Goal: Task Accomplishment & Management: Manage account settings

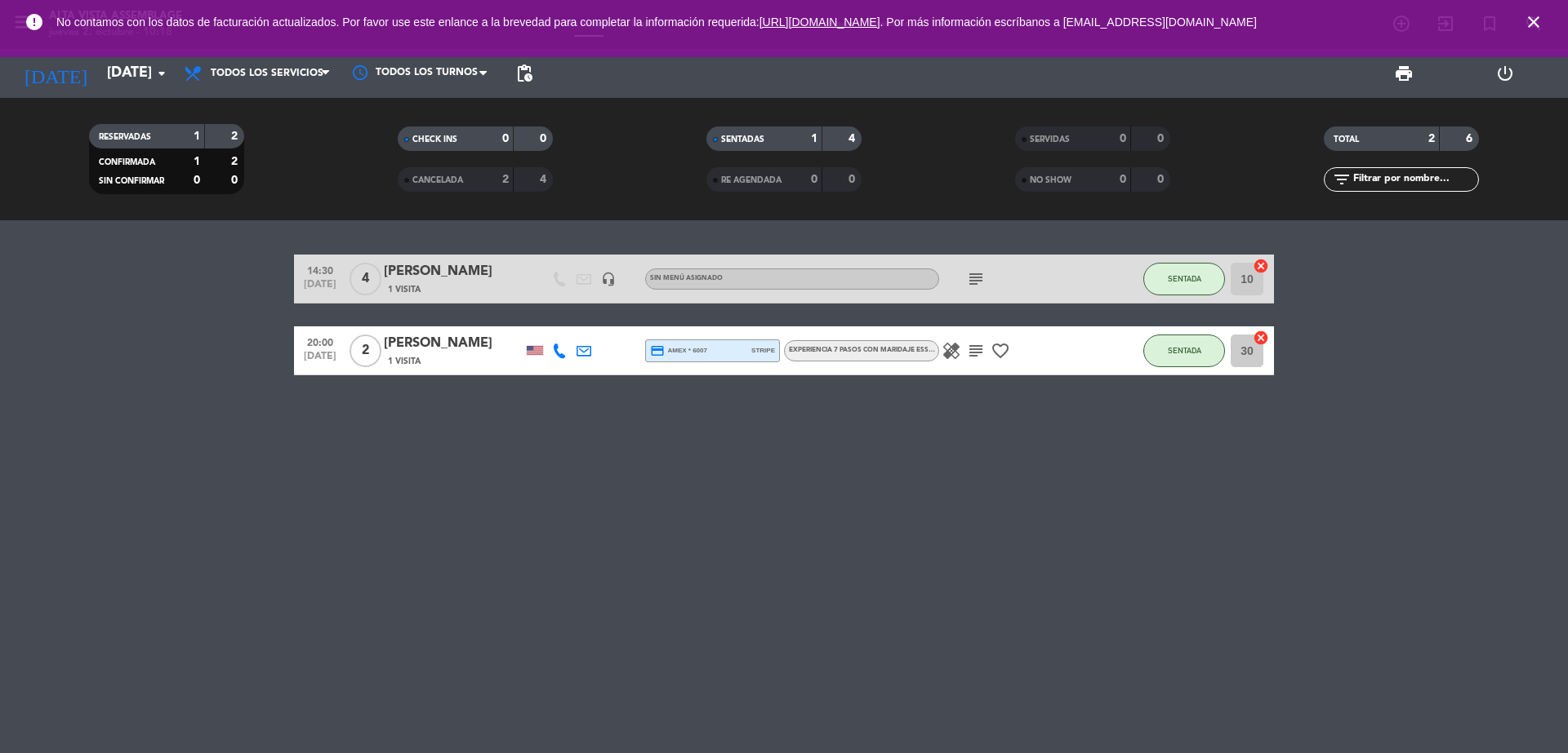
click at [969, 276] on icon "subject" at bounding box center [976, 279] width 19 height 19
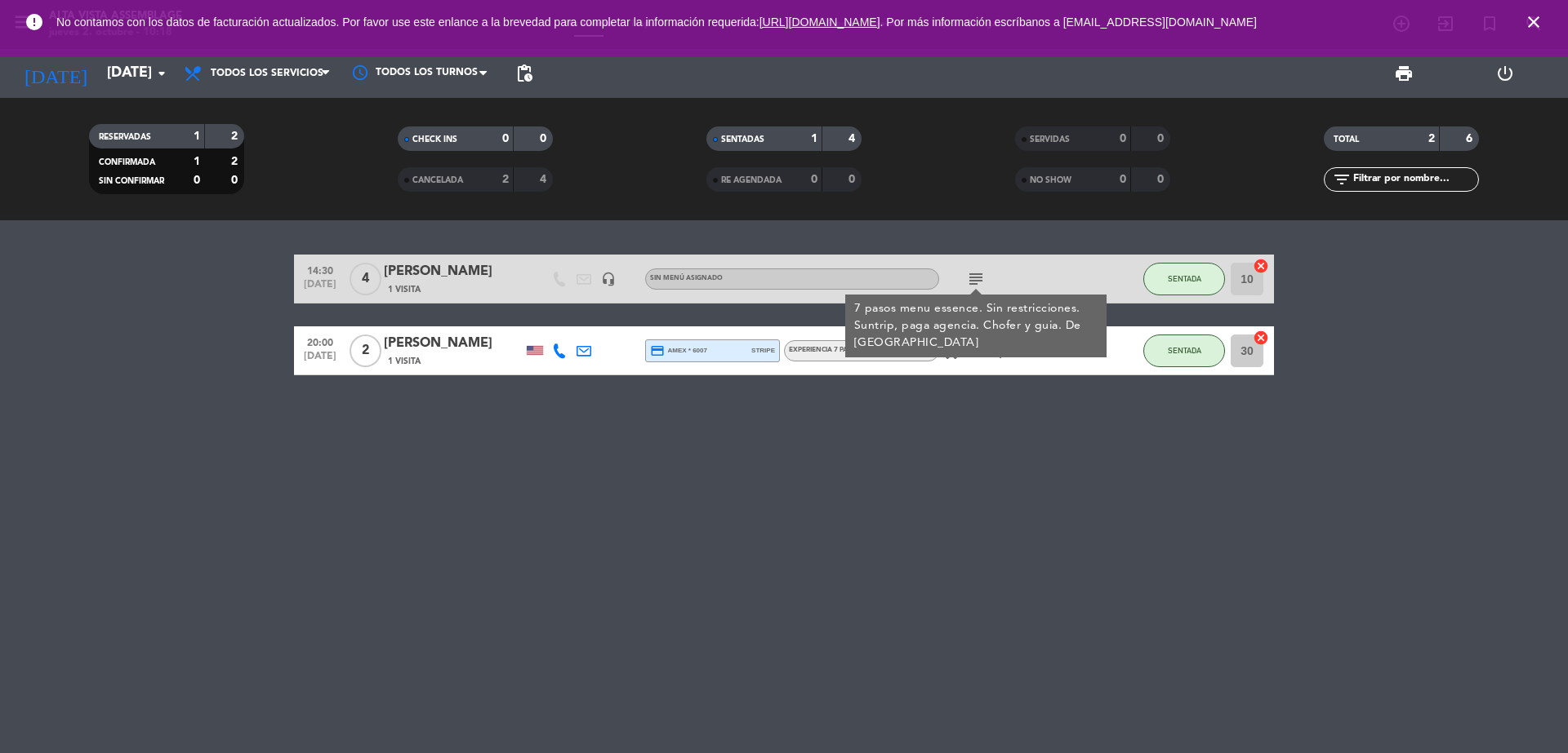
click at [972, 276] on icon "subject" at bounding box center [976, 279] width 19 height 19
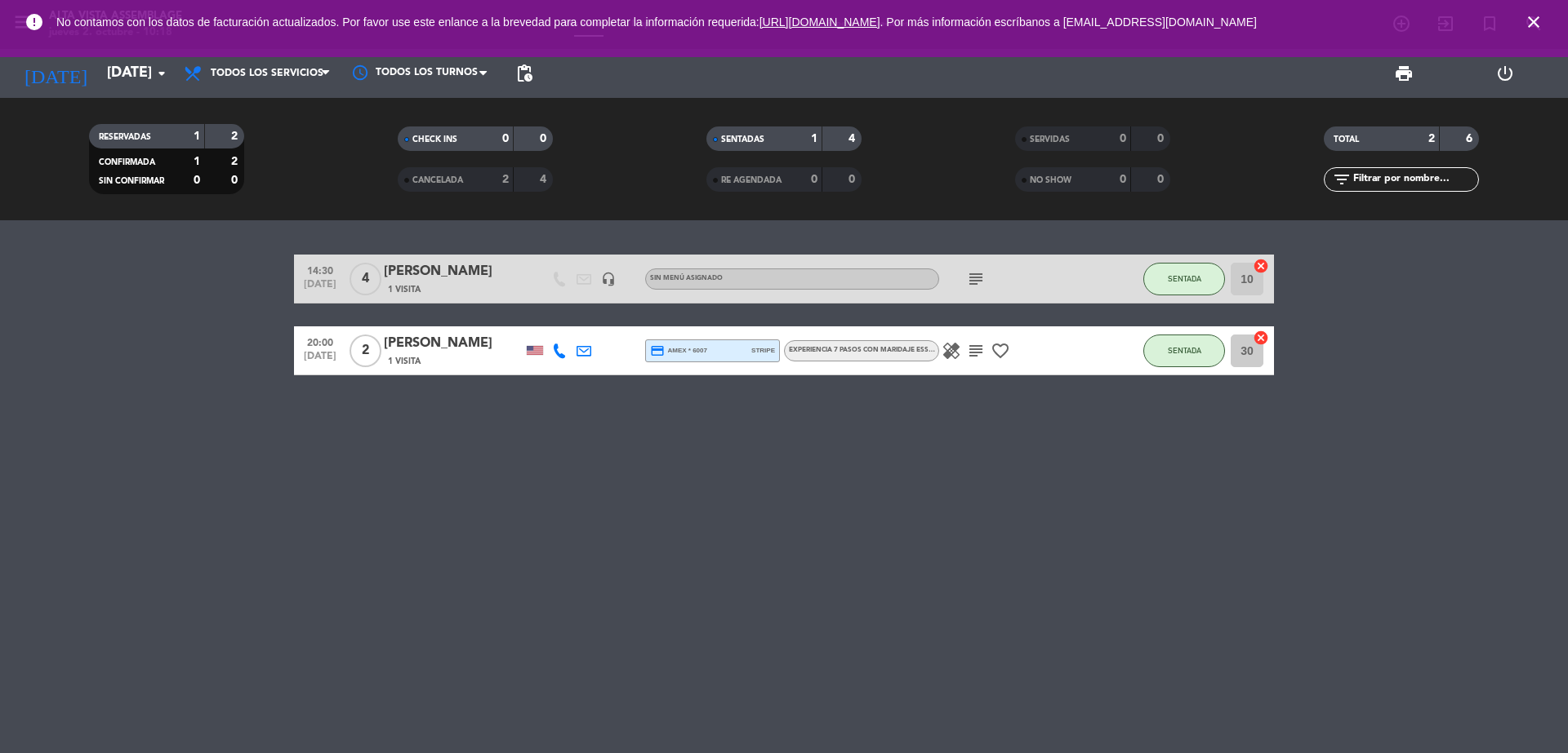
click at [970, 270] on icon "subject" at bounding box center [976, 279] width 19 height 19
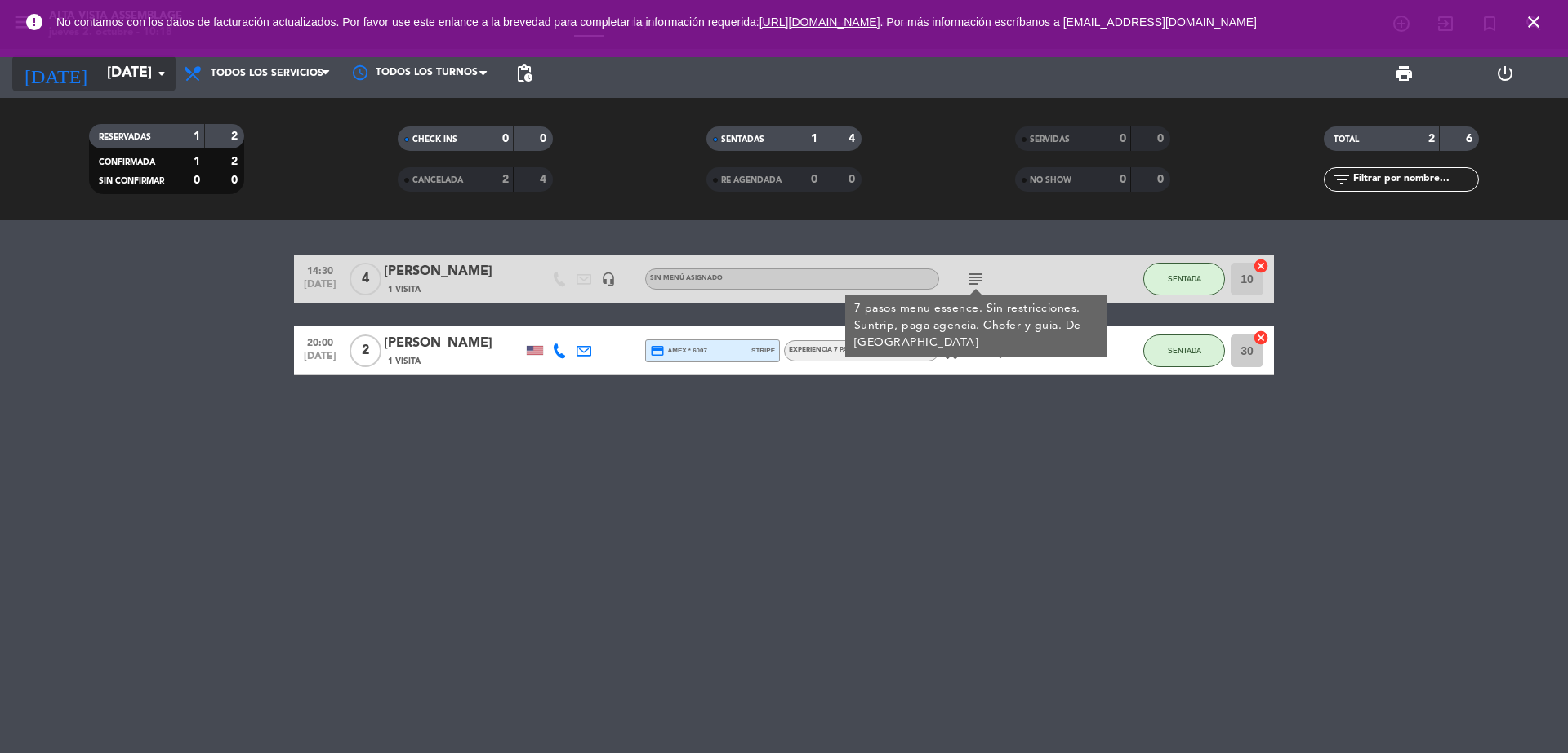
click at [160, 78] on icon "arrow_drop_down" at bounding box center [162, 74] width 19 height 19
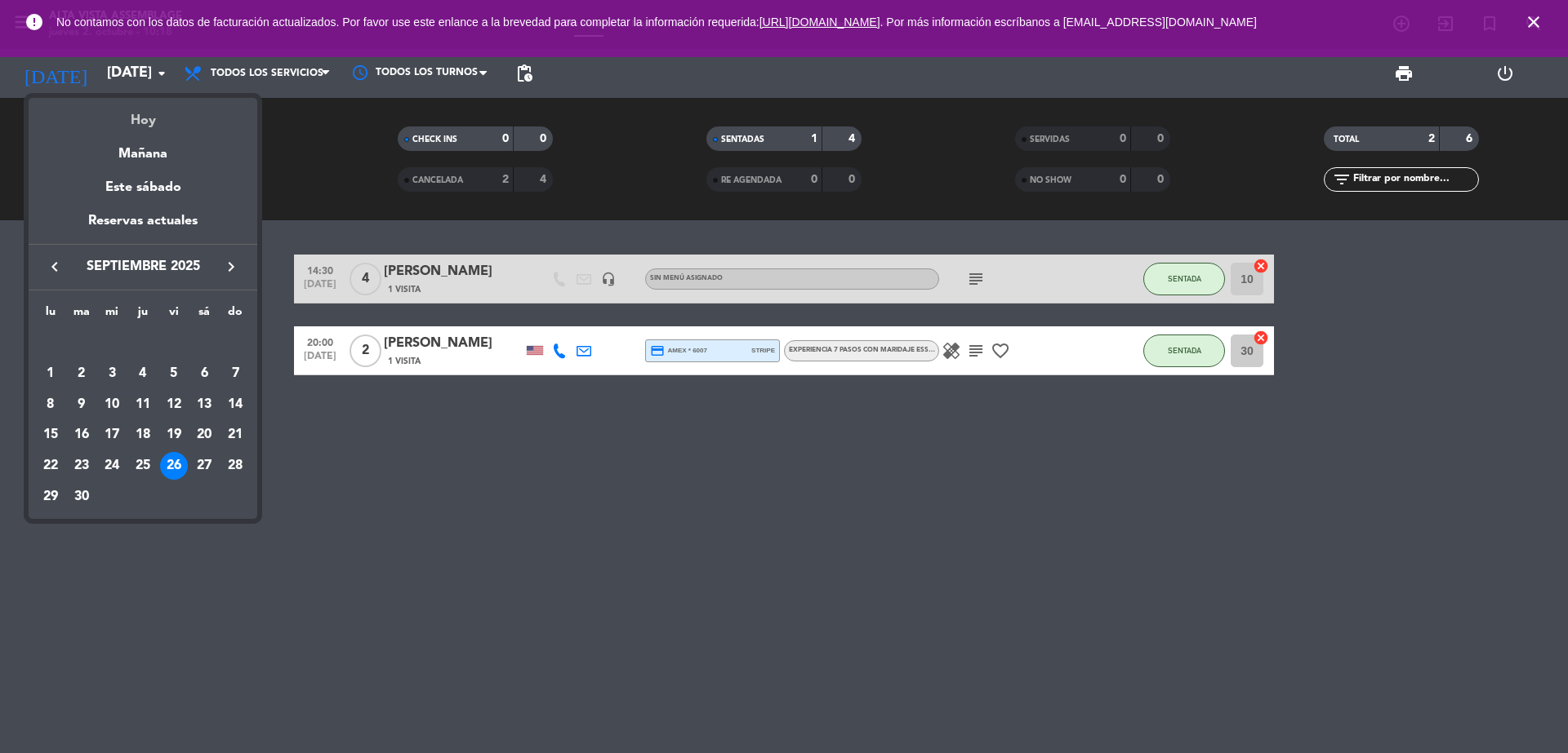
click at [159, 121] on div "Hoy" at bounding box center [143, 114] width 229 height 34
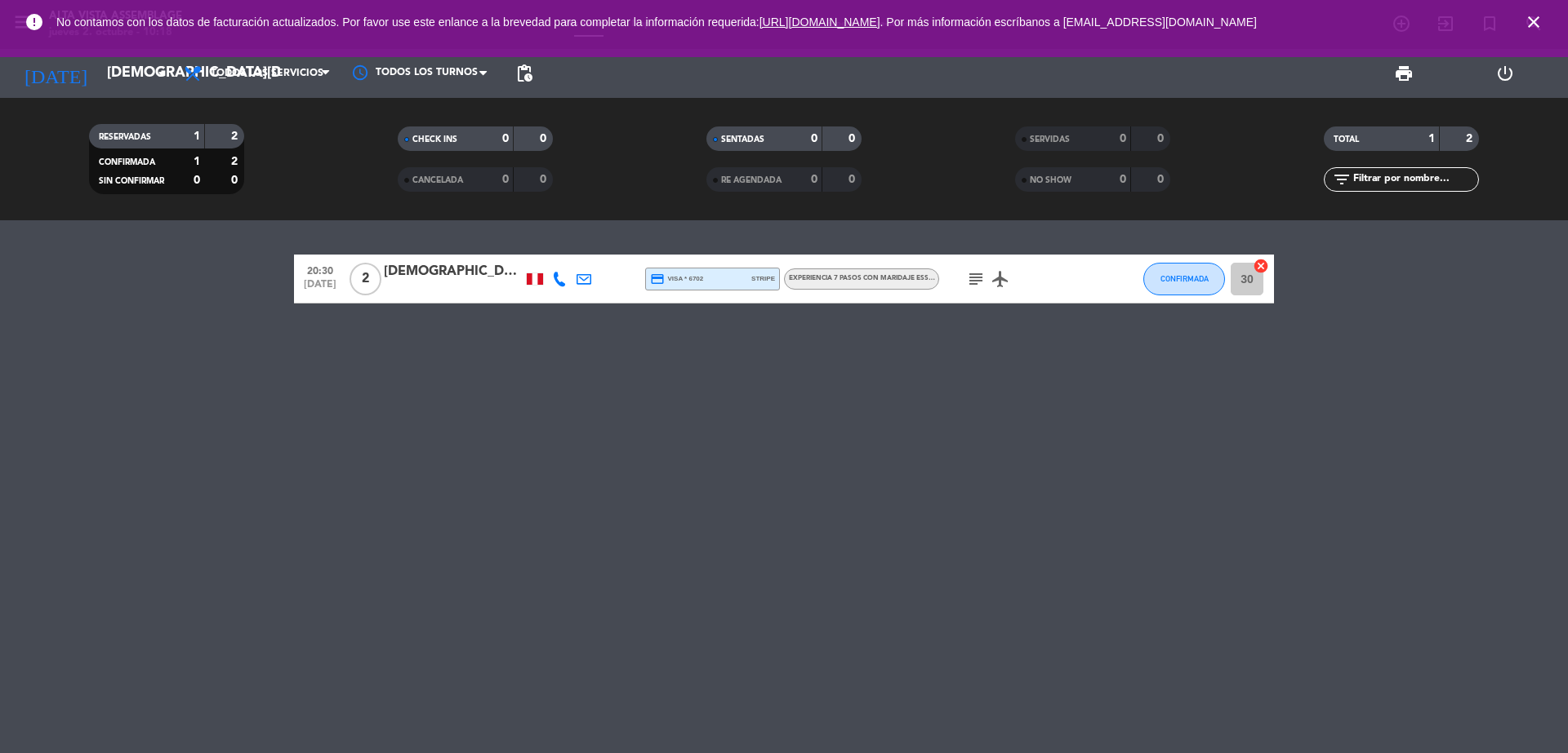
click at [976, 275] on icon "subject" at bounding box center [976, 279] width 19 height 19
click at [1542, 24] on icon "close" at bounding box center [1533, 22] width 19 height 19
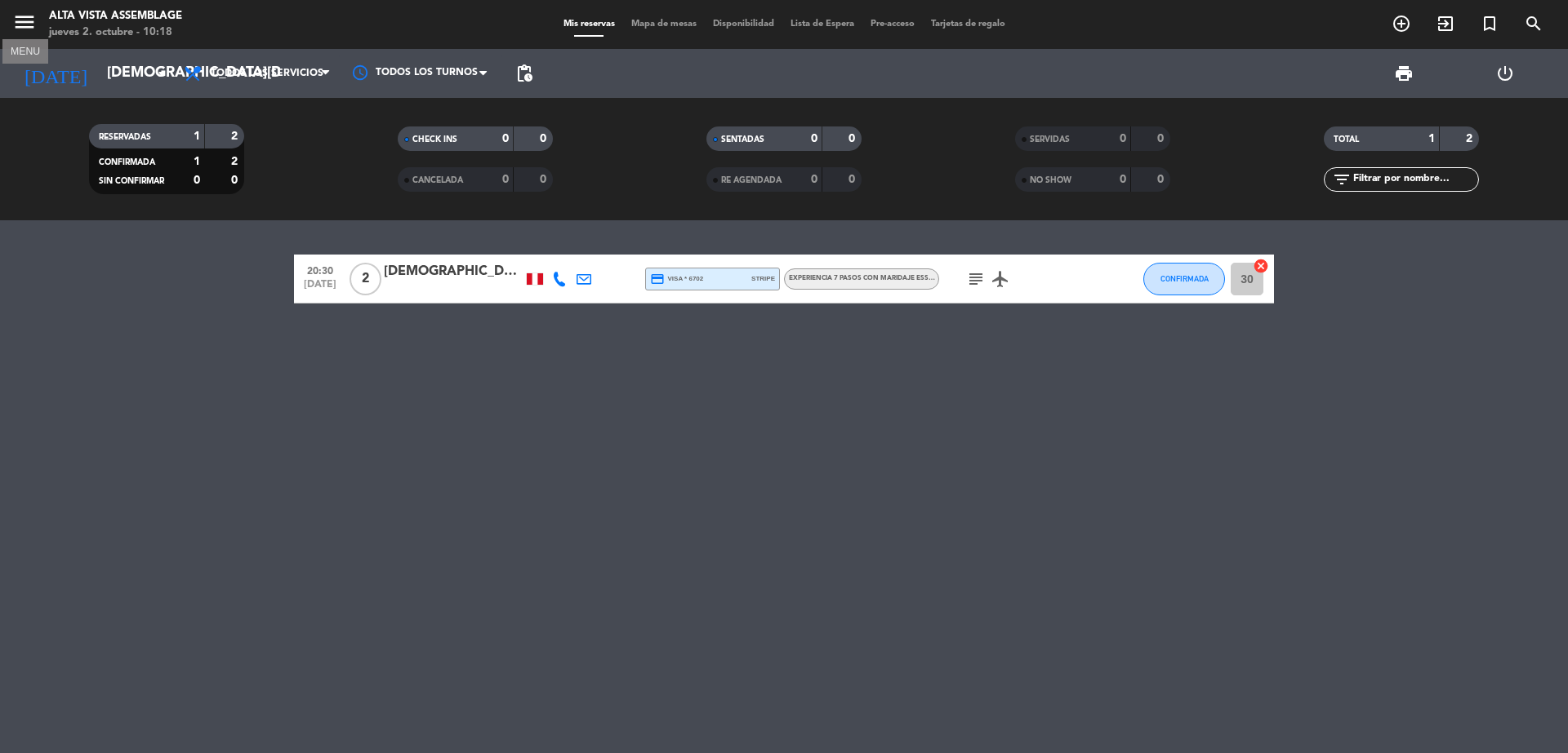
click at [22, 23] on icon "menu" at bounding box center [24, 21] width 24 height 24
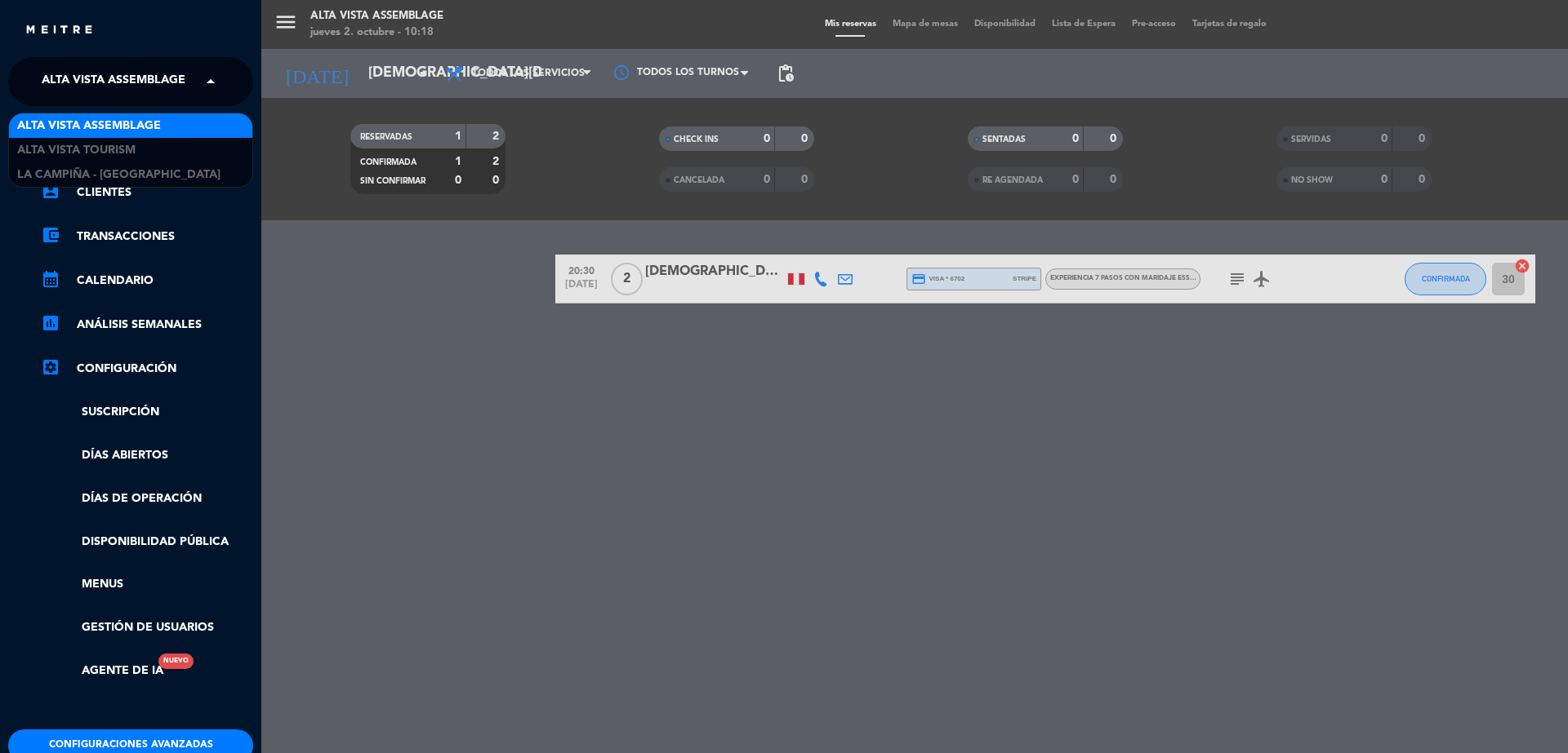
click at [130, 93] on span "Alta Vista Assemblage" at bounding box center [113, 81] width 144 height 34
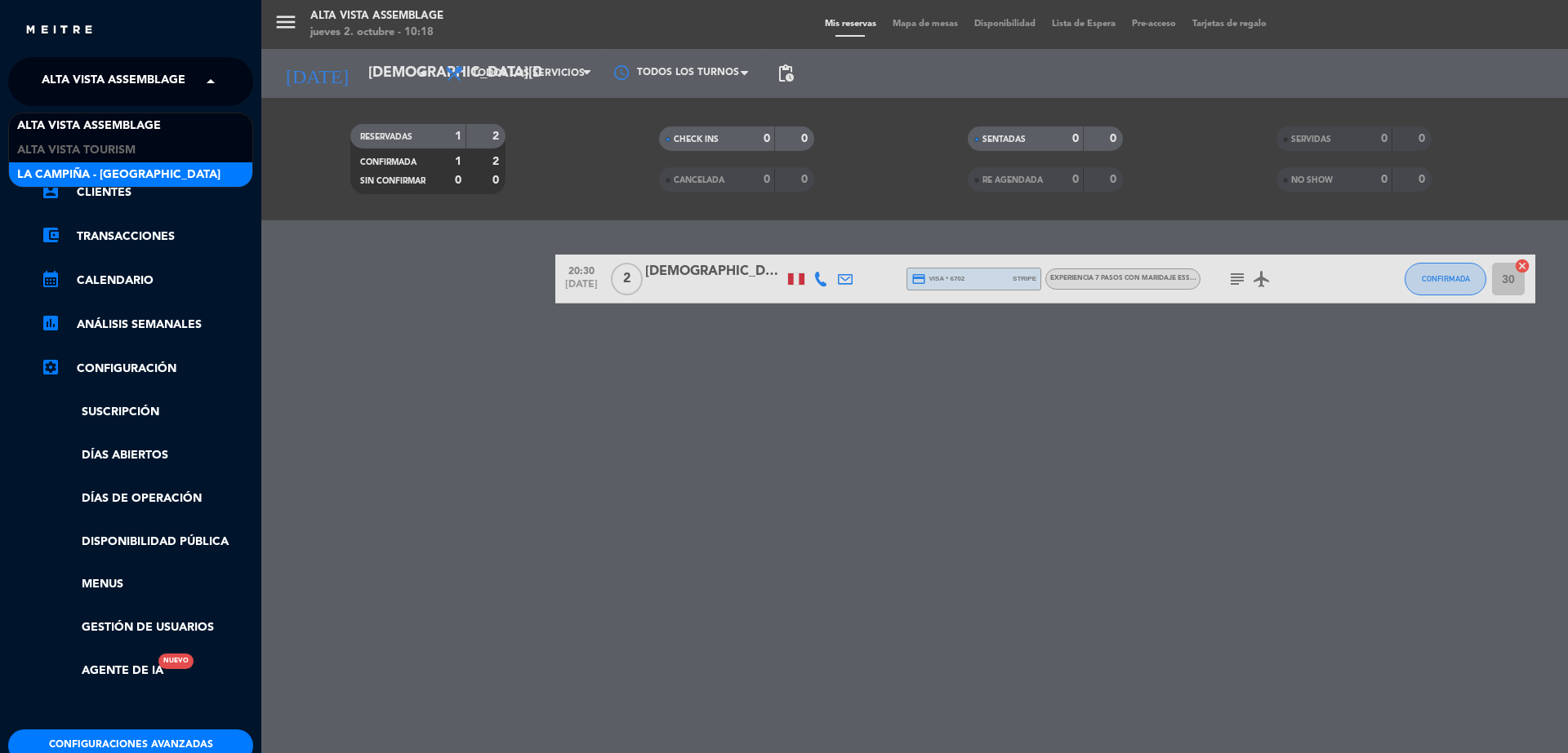
click at [140, 166] on span "La Campiña - [GEOGRAPHIC_DATA]" at bounding box center [119, 174] width 204 height 18
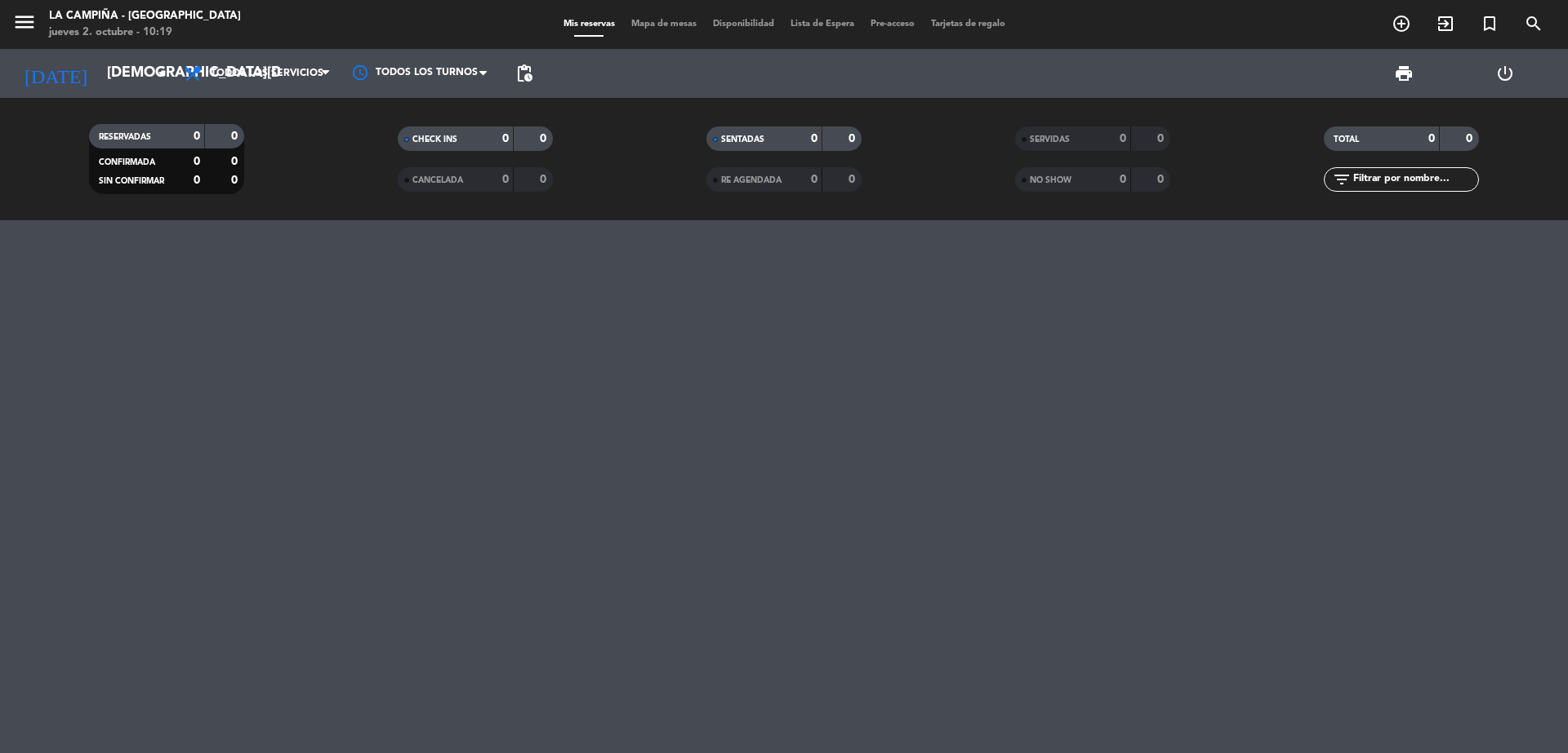
click at [38, 23] on span "menu" at bounding box center [31, 25] width 37 height 39
click at [25, 29] on icon "menu" at bounding box center [24, 21] width 24 height 24
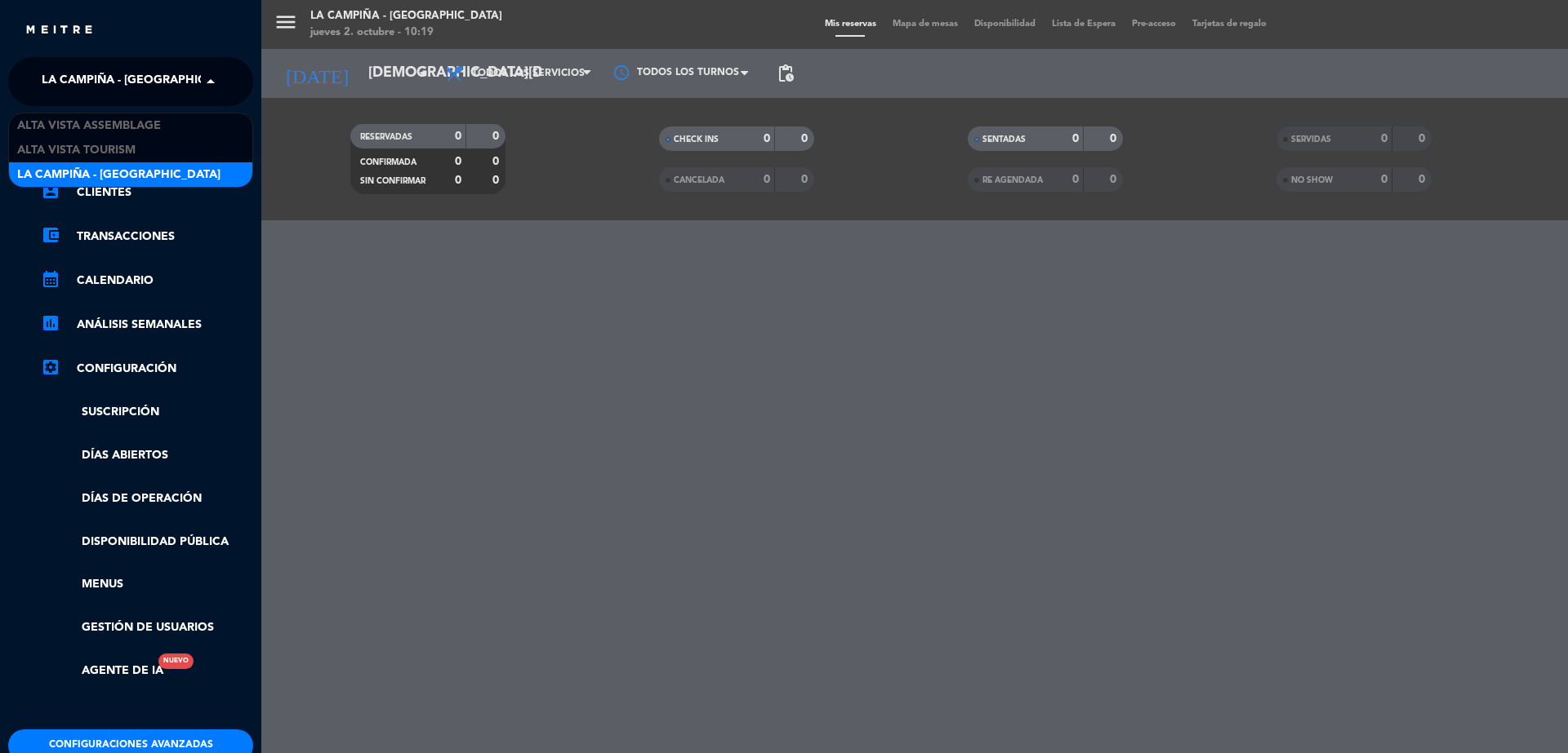
click at [156, 72] on span "La Campiña - [GEOGRAPHIC_DATA]" at bounding box center [144, 81] width 204 height 34
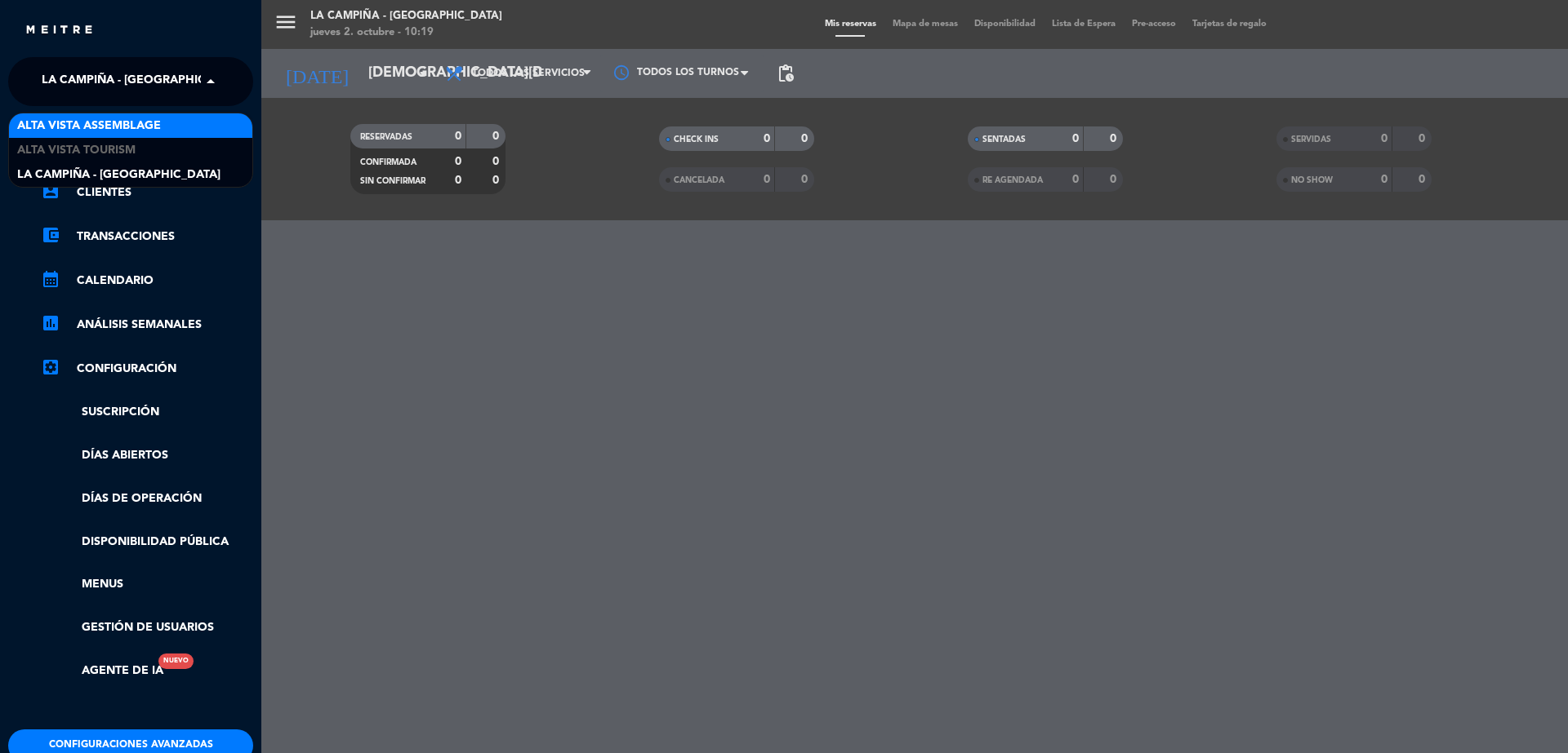
click at [135, 123] on span "Alta Vista Assemblage" at bounding box center [89, 125] width 144 height 18
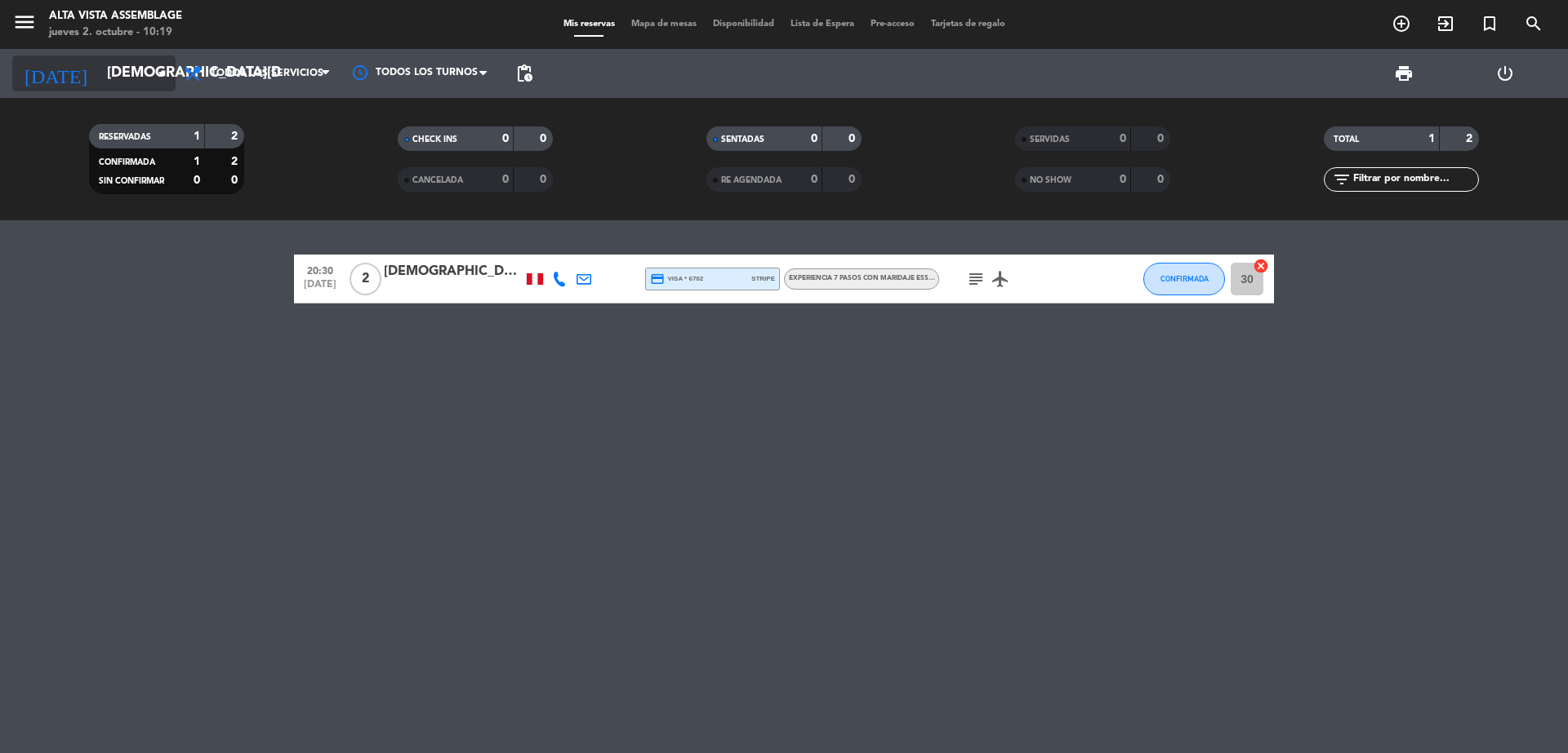
click at [132, 78] on input "[DEMOGRAPHIC_DATA][DATE]" at bounding box center [193, 74] width 189 height 33
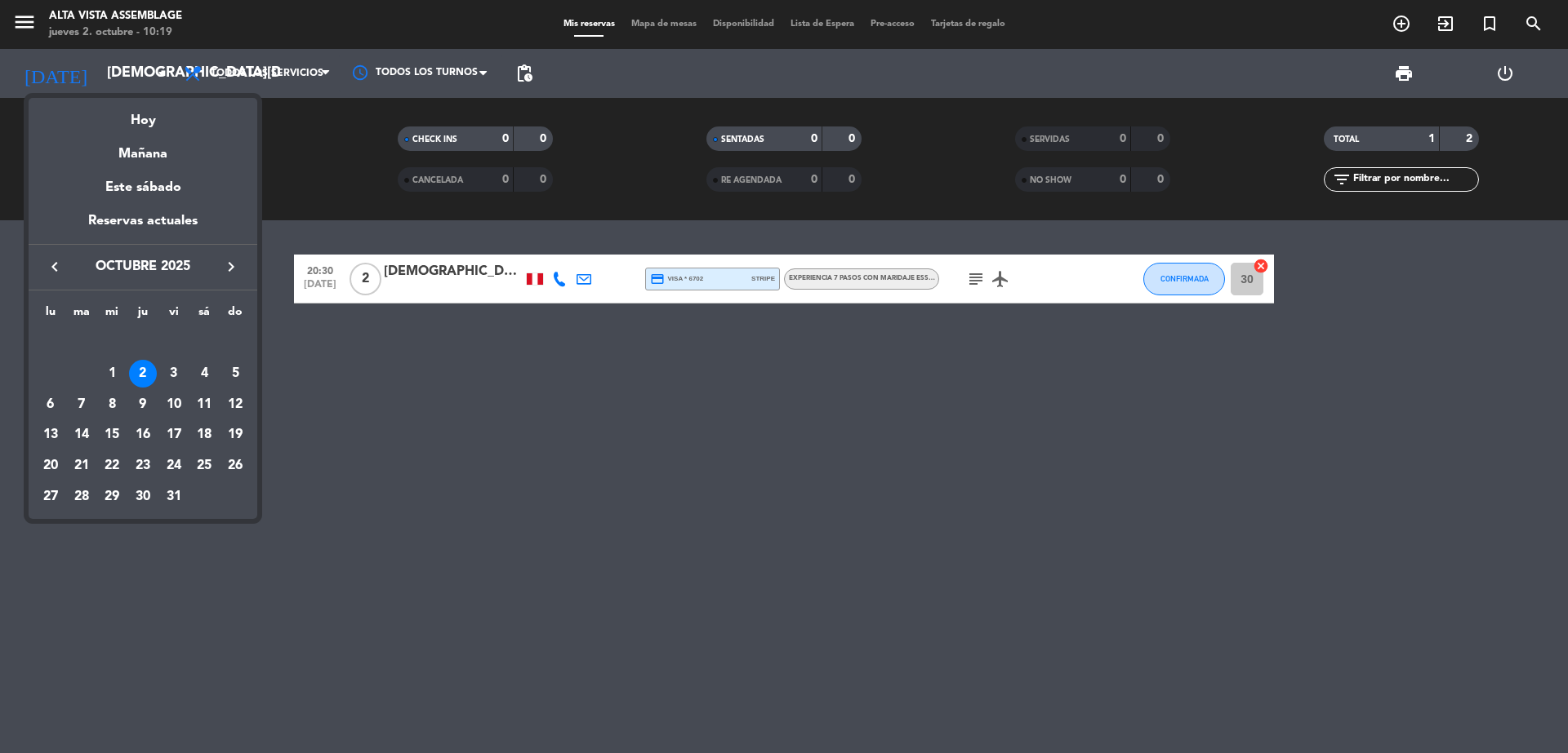
click at [49, 266] on icon "keyboard_arrow_left" at bounding box center [54, 267] width 19 height 19
click at [123, 431] on div "17" at bounding box center [112, 434] width 28 height 28
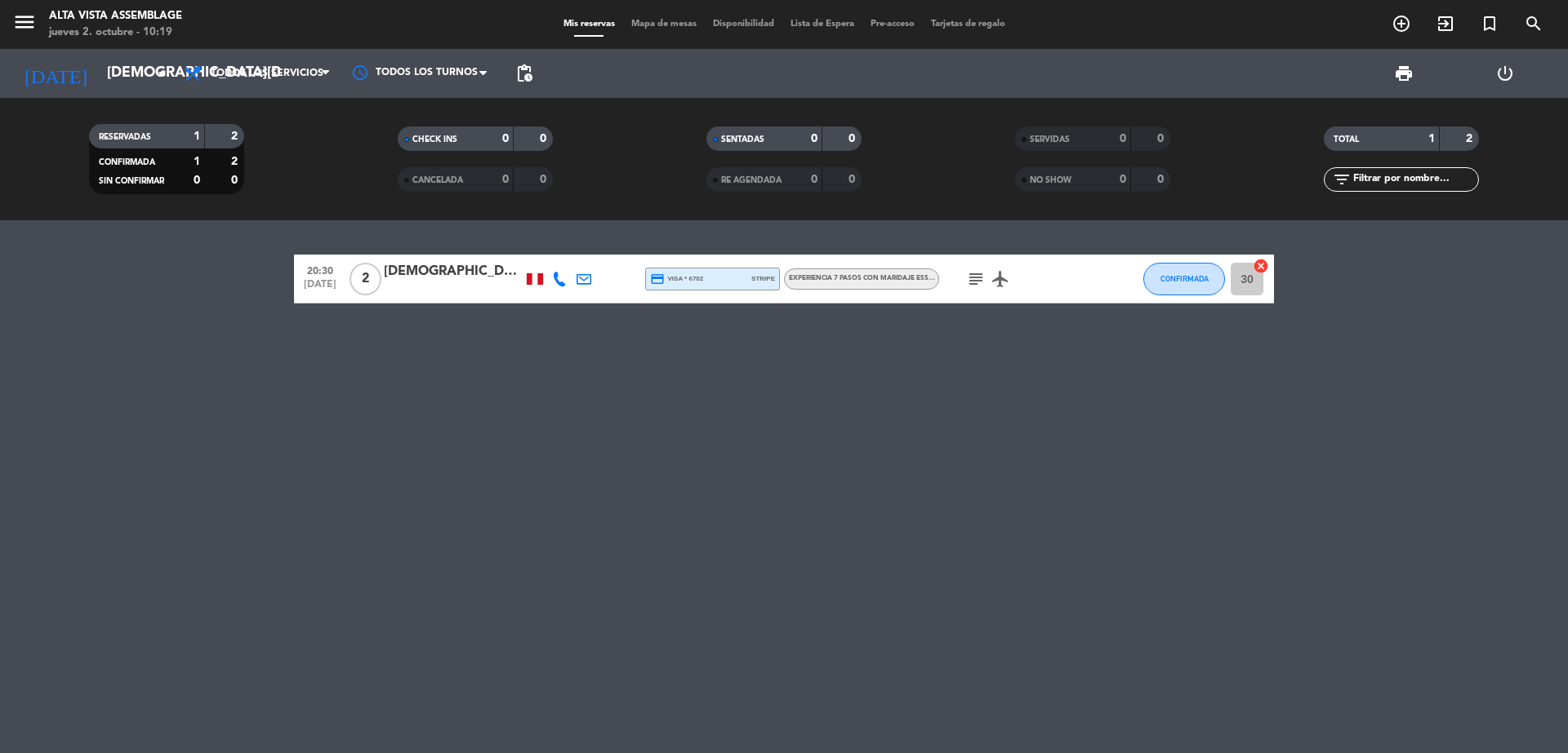
type input "[DATE]"
